Goal: Transaction & Acquisition: Purchase product/service

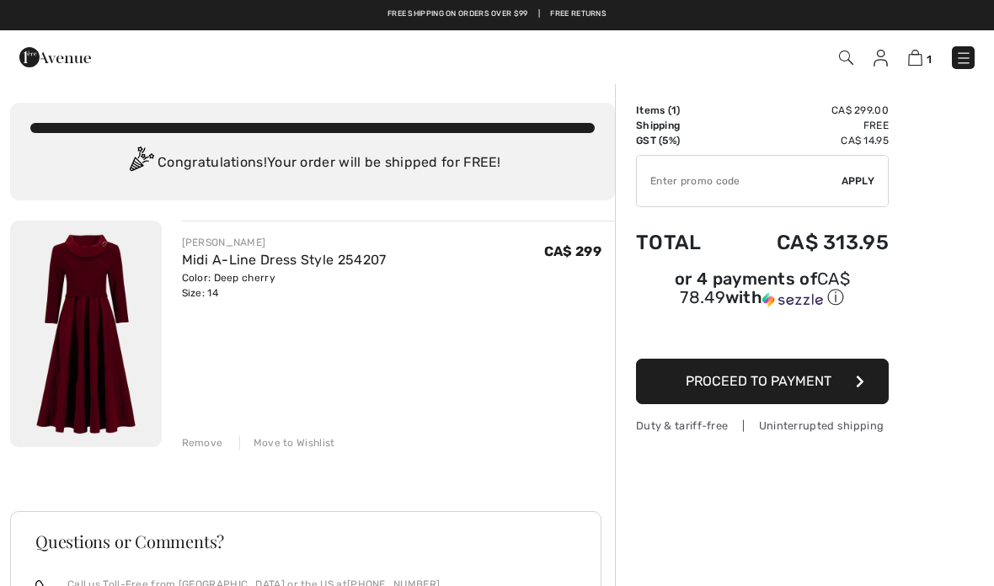
click at [78, 320] on img at bounding box center [86, 334] width 152 height 227
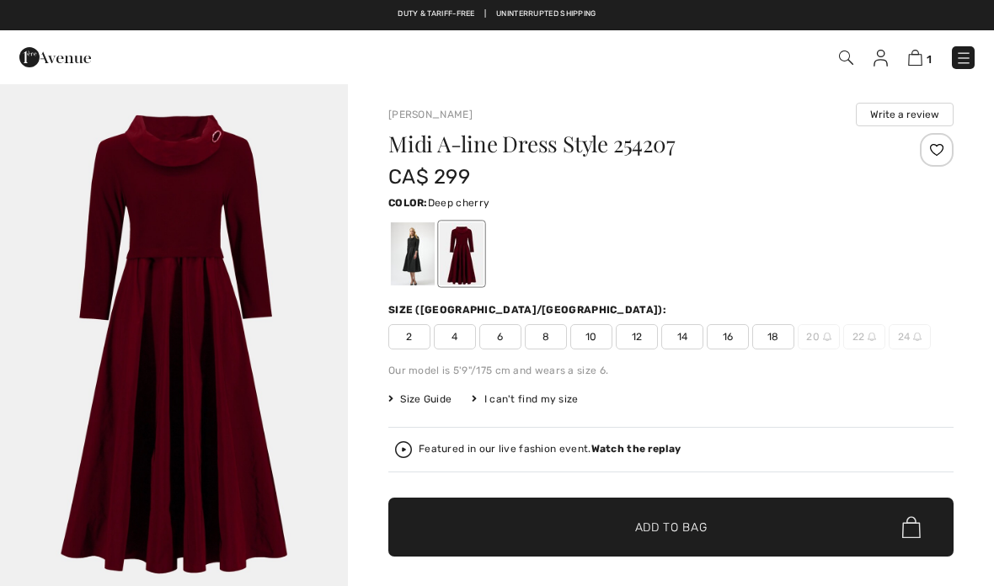
checkbox input "true"
click at [193, 340] on img "1 / 1" at bounding box center [174, 344] width 348 height 522
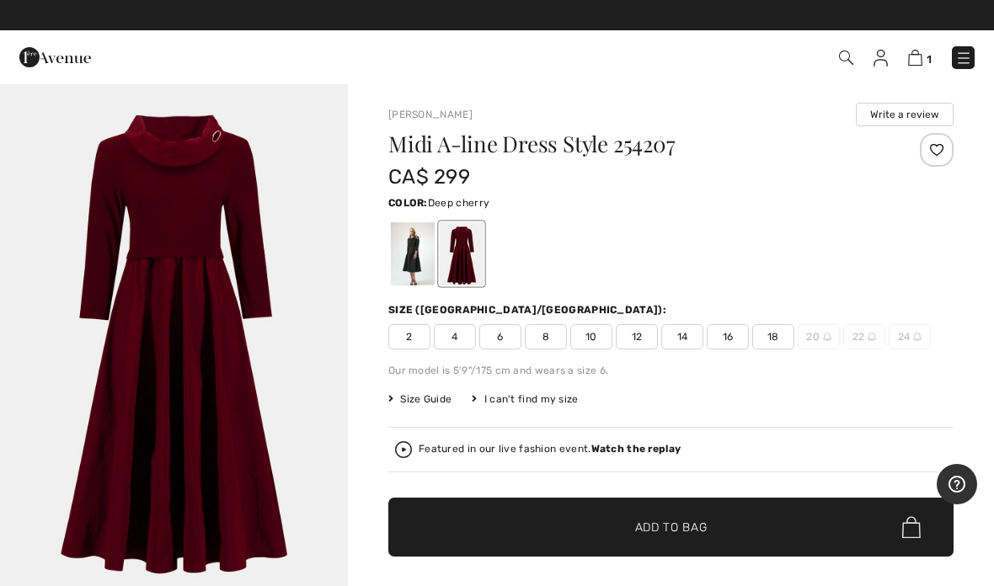
click at [469, 262] on div at bounding box center [462, 253] width 44 height 63
click at [229, 468] on img "1 / 1" at bounding box center [174, 344] width 348 height 522
click at [423, 396] on span "Size Guide" at bounding box center [419, 399] width 63 height 15
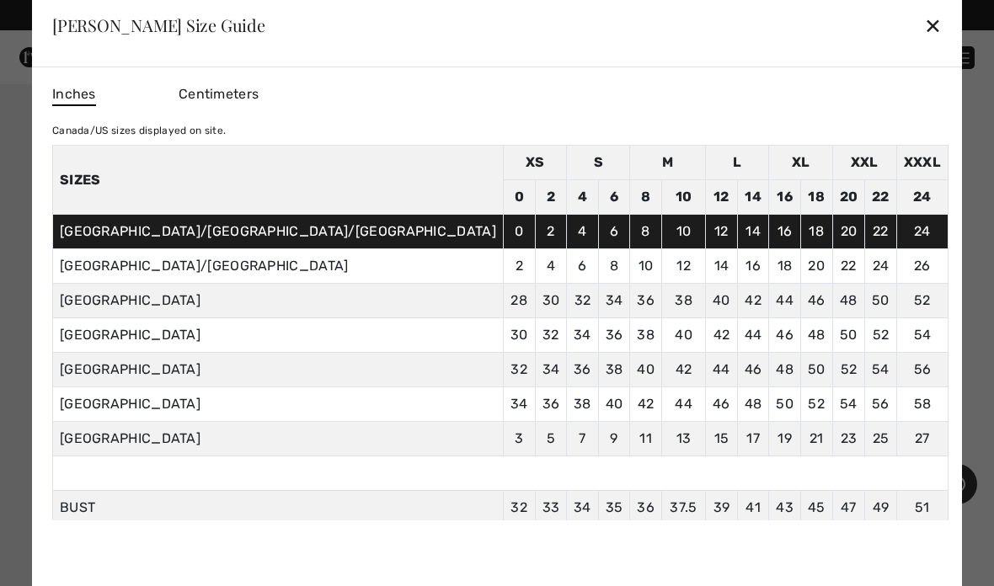
click at [924, 27] on div "✕" at bounding box center [933, 25] width 18 height 35
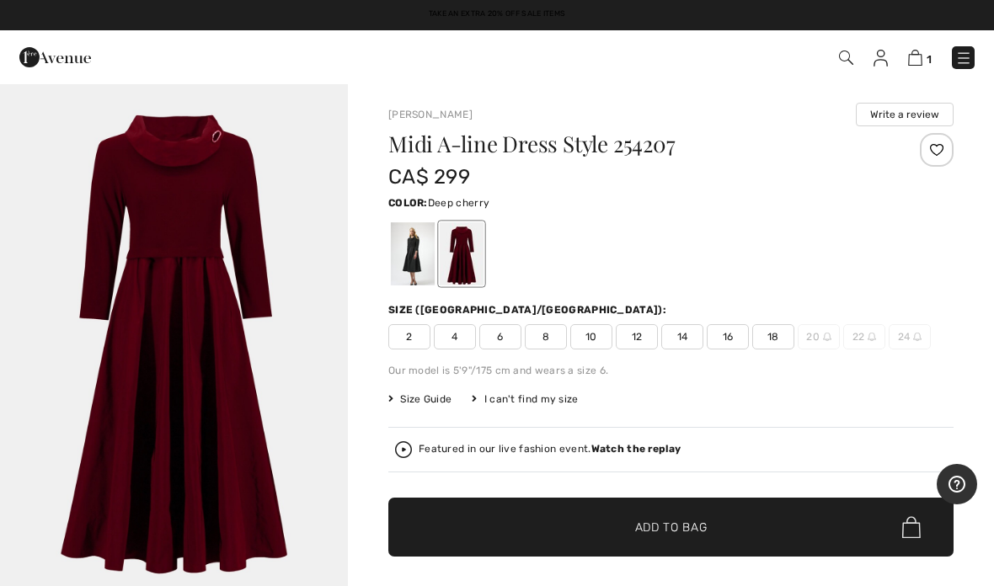
click at [922, 58] on img at bounding box center [915, 58] width 14 height 16
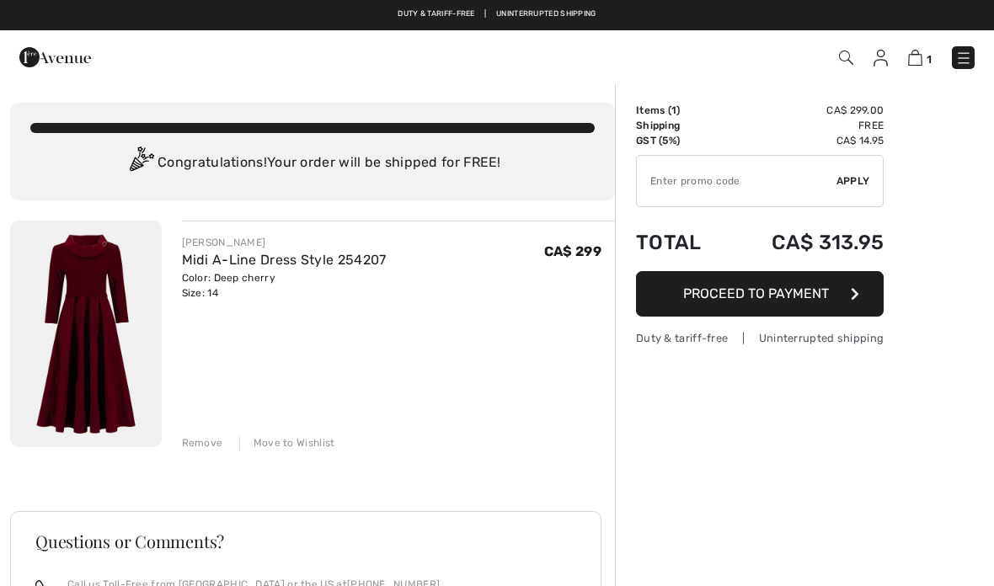
checkbox input "true"
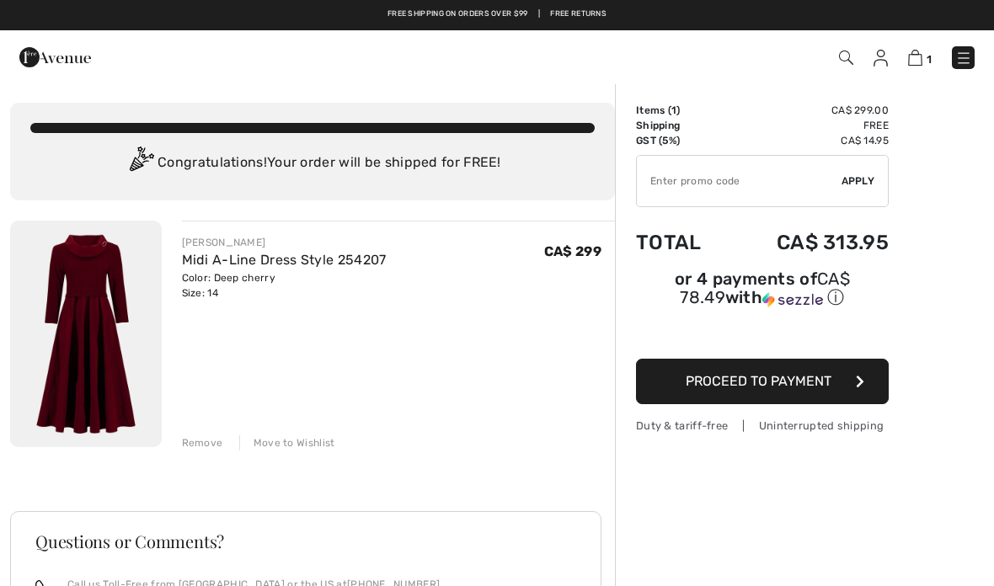
click at [198, 442] on div "Remove" at bounding box center [202, 443] width 41 height 15
